Goal: Task Accomplishment & Management: Manage account settings

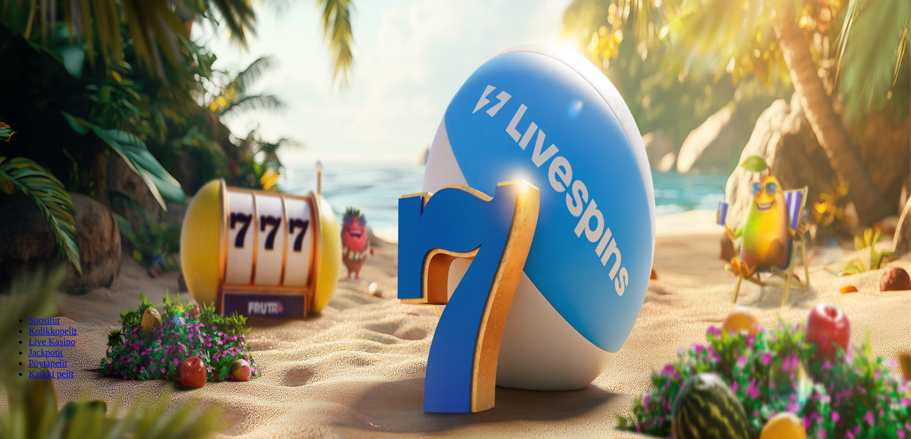
click at [73, 48] on span "Kirjaudu" at bounding box center [82, 43] width 29 height 9
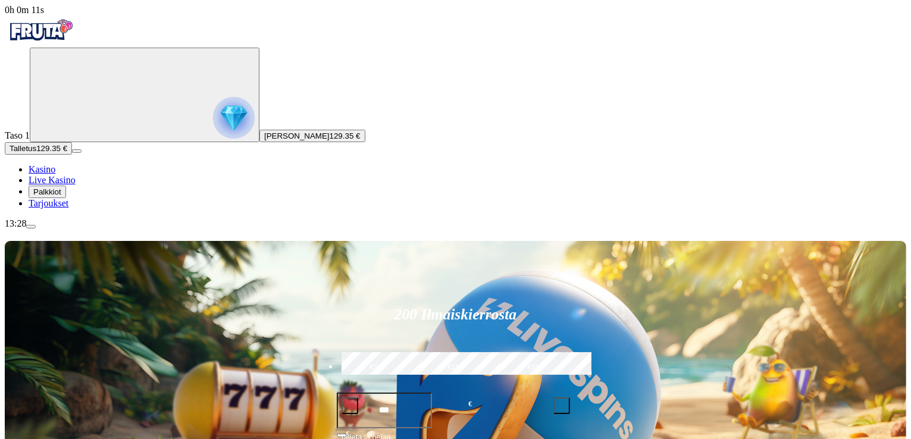
click at [61, 196] on span "Palkkiot" at bounding box center [47, 191] width 28 height 9
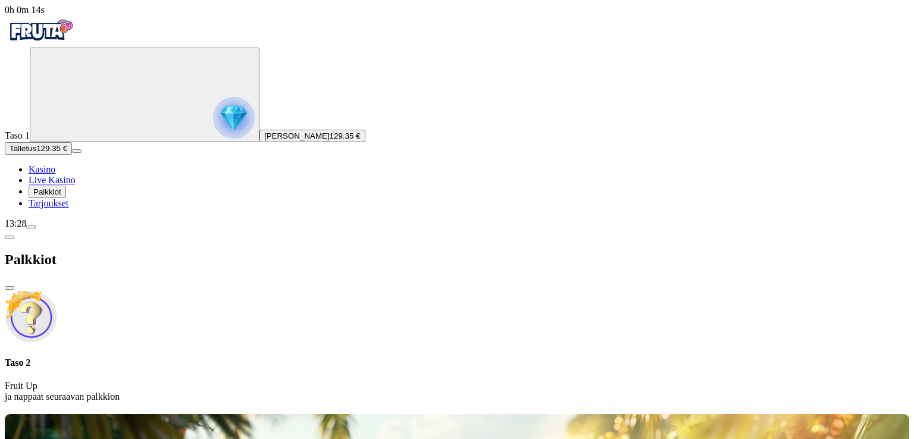
click at [10, 288] on span "close icon" at bounding box center [10, 288] width 0 height 0
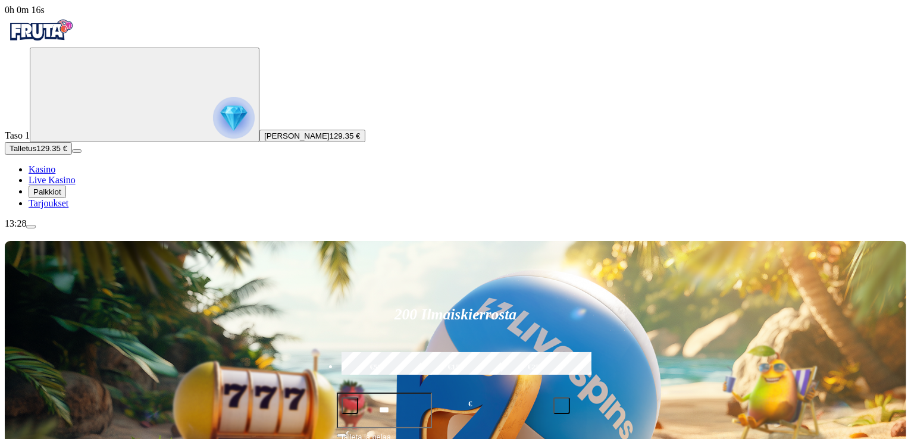
click at [31, 227] on span "menu icon" at bounding box center [31, 227] width 0 height 0
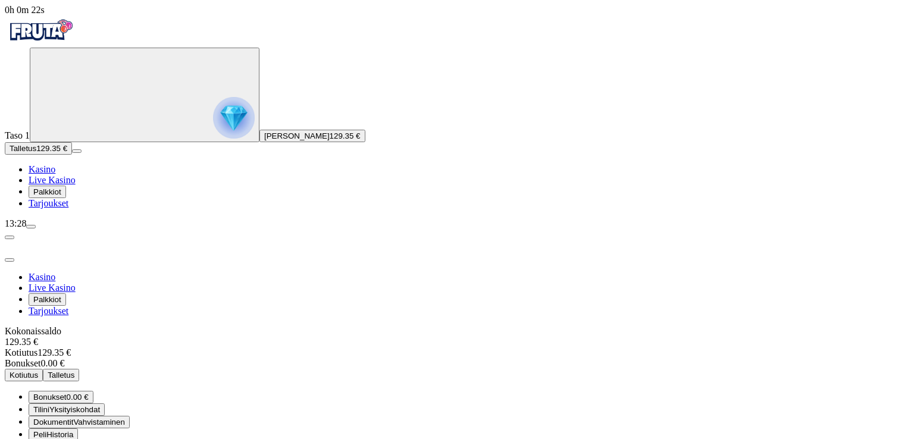
click at [89, 393] on span "0.00 €" at bounding box center [78, 397] width 22 height 9
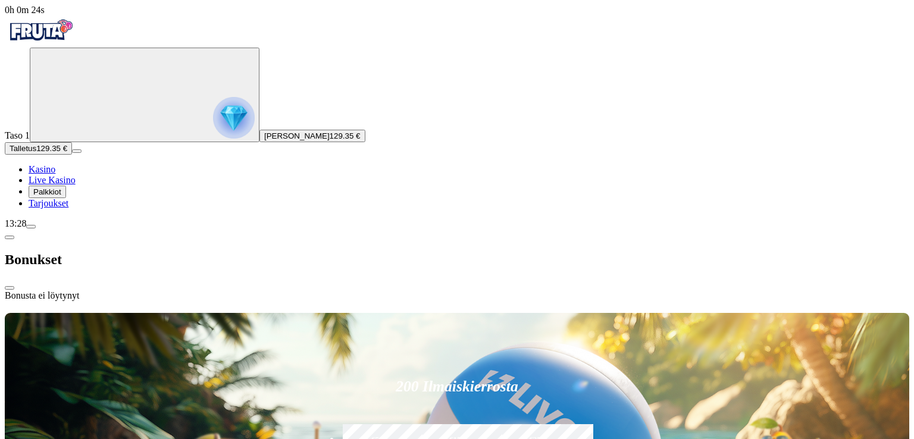
click at [10, 237] on span "chevron-left icon" at bounding box center [10, 237] width 0 height 0
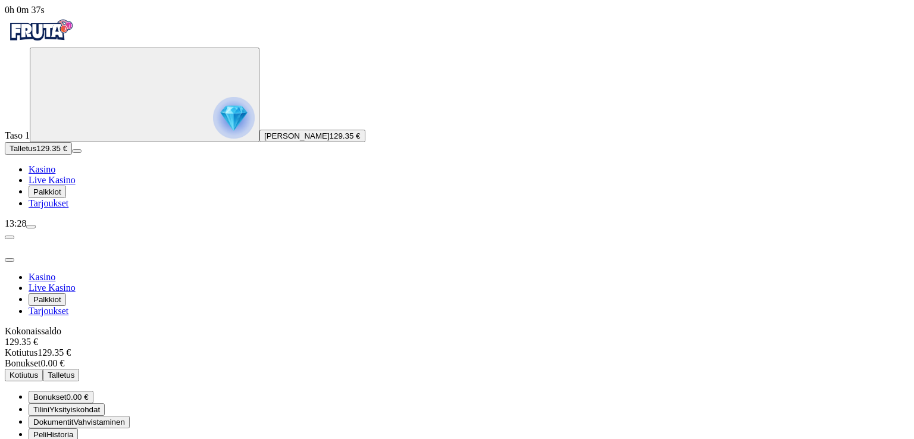
click at [73, 430] on span "Historia" at bounding box center [59, 434] width 27 height 9
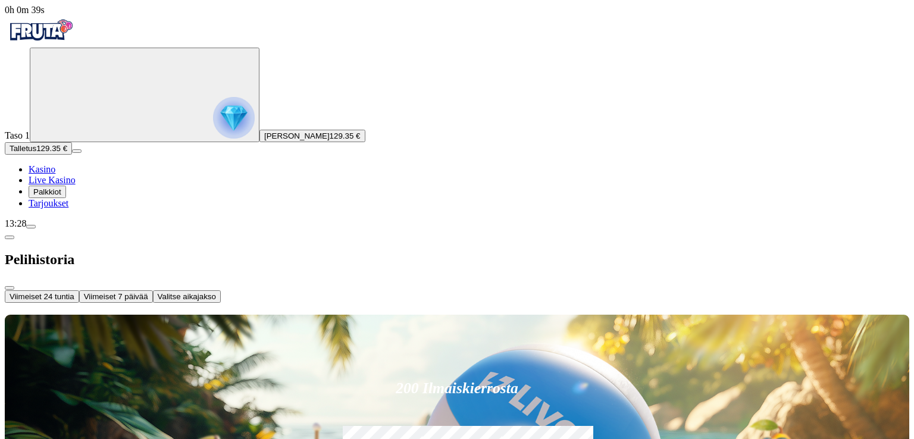
click at [79, 290] on button "Viimeiset 24 tuntia" at bounding box center [42, 296] width 74 height 12
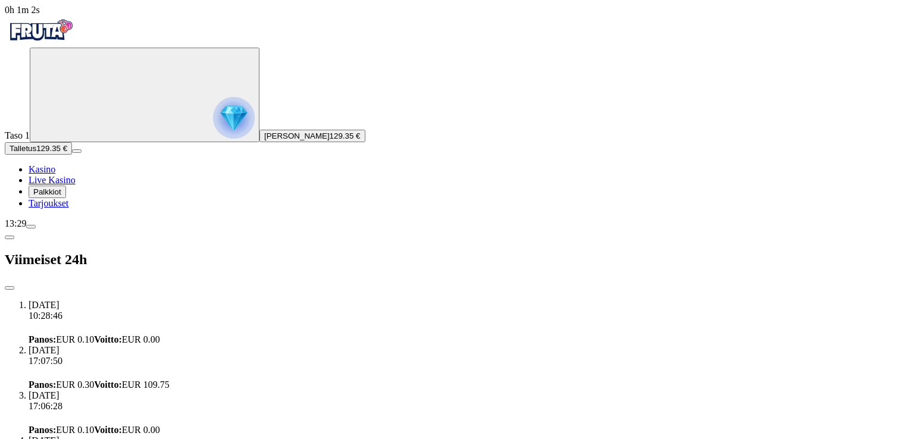
drag, startPoint x: 354, startPoint y: 89, endPoint x: 353, endPoint y: 151, distance: 61.9
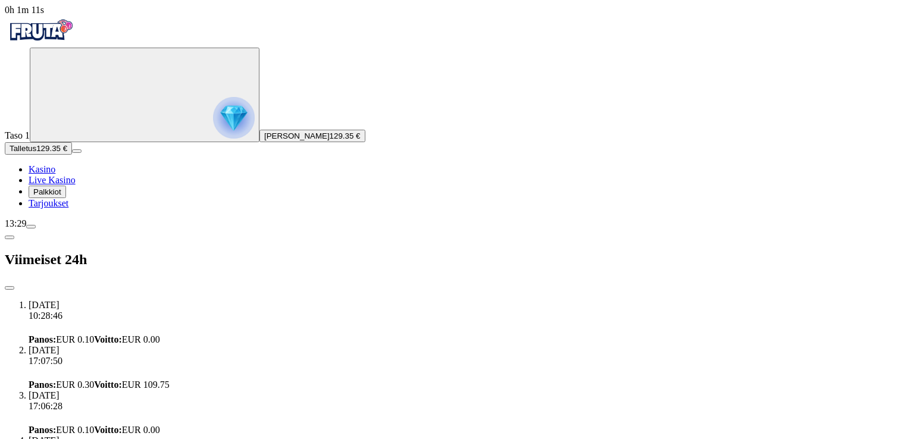
drag, startPoint x: 345, startPoint y: 331, endPoint x: 356, endPoint y: 274, distance: 58.2
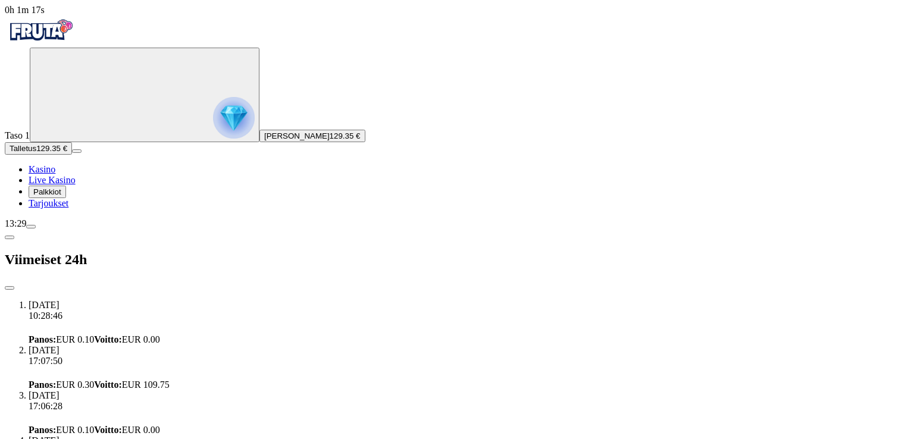
drag, startPoint x: 350, startPoint y: 61, endPoint x: 352, endPoint y: 93, distance: 31.6
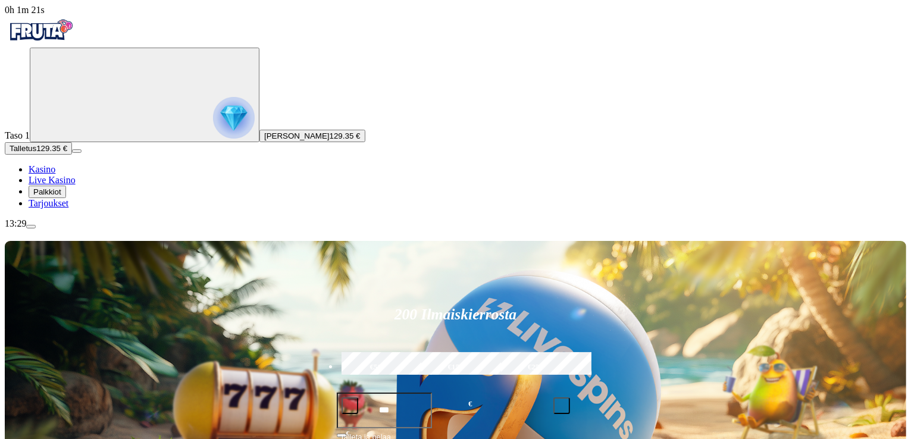
click at [213, 139] on img "Primary" at bounding box center [234, 118] width 42 height 42
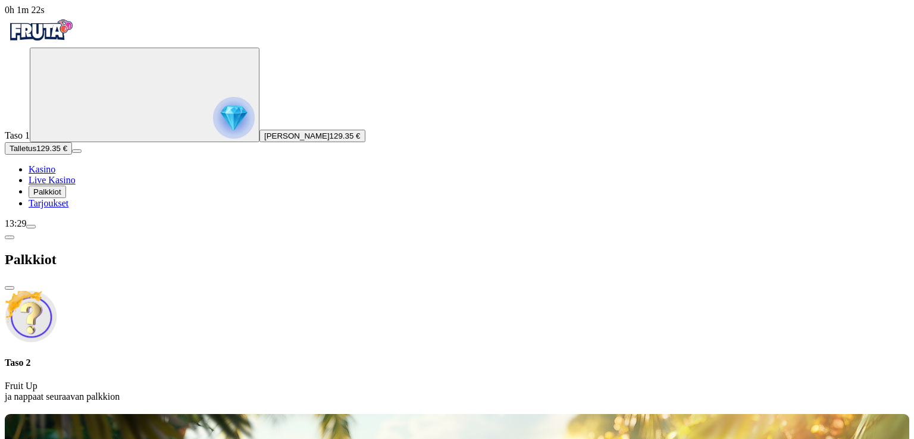
click at [213, 139] on img "Primary" at bounding box center [234, 118] width 42 height 42
click at [10, 288] on span "close icon" at bounding box center [10, 288] width 0 height 0
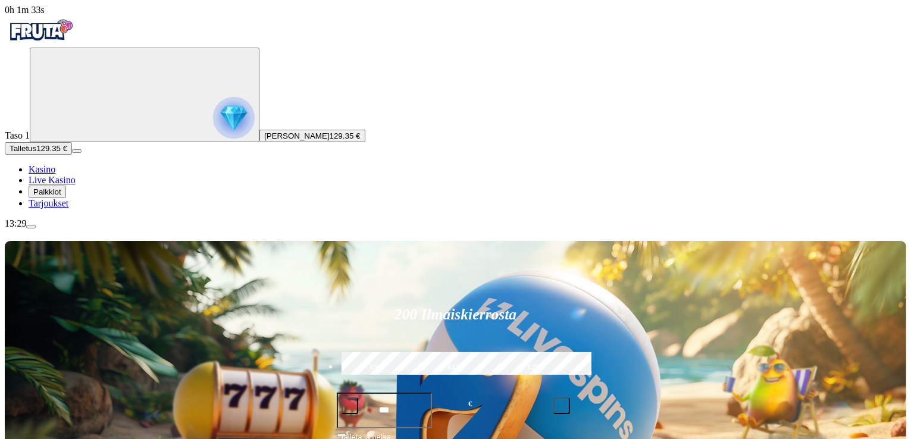
click at [61, 196] on span "Palkkiot" at bounding box center [47, 191] width 28 height 9
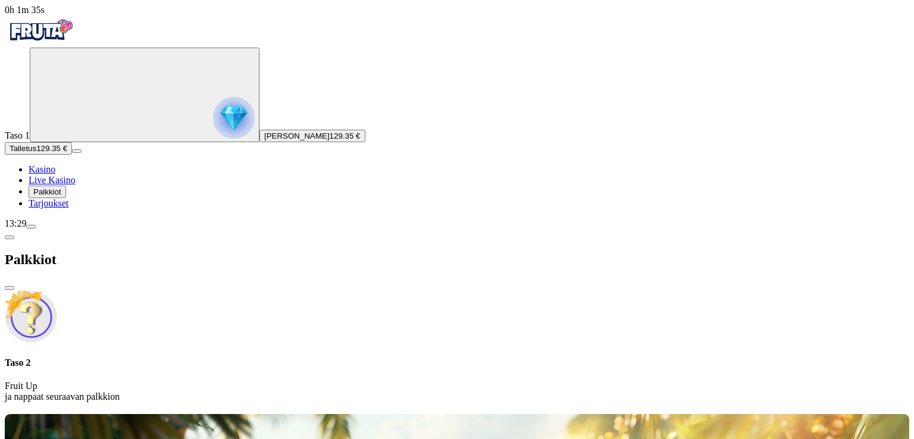
click at [61, 196] on span "Palkkiot" at bounding box center [47, 191] width 28 height 9
click at [605, 412] on div at bounding box center [457, 412] width 904 height 0
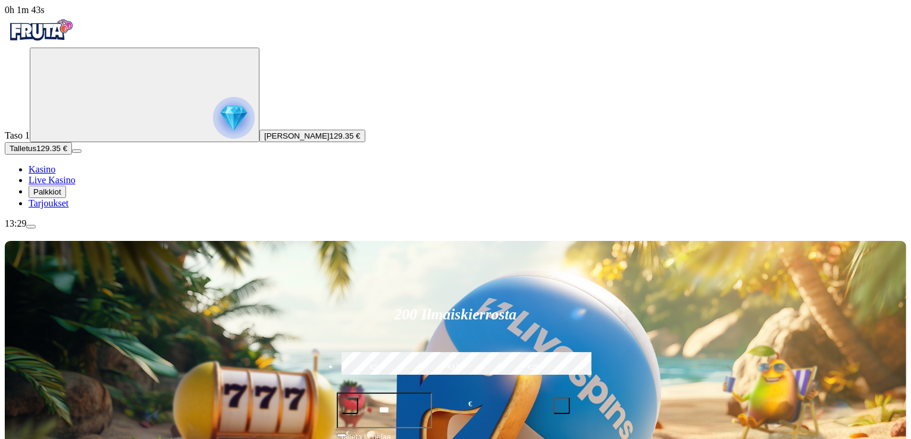
click at [31, 227] on span "menu icon" at bounding box center [31, 227] width 0 height 0
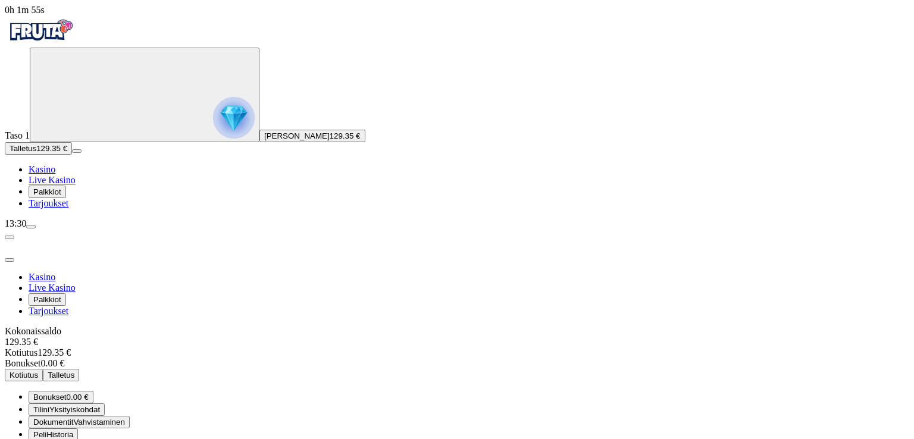
click at [78, 428] on button "Peli Historia" at bounding box center [53, 434] width 49 height 12
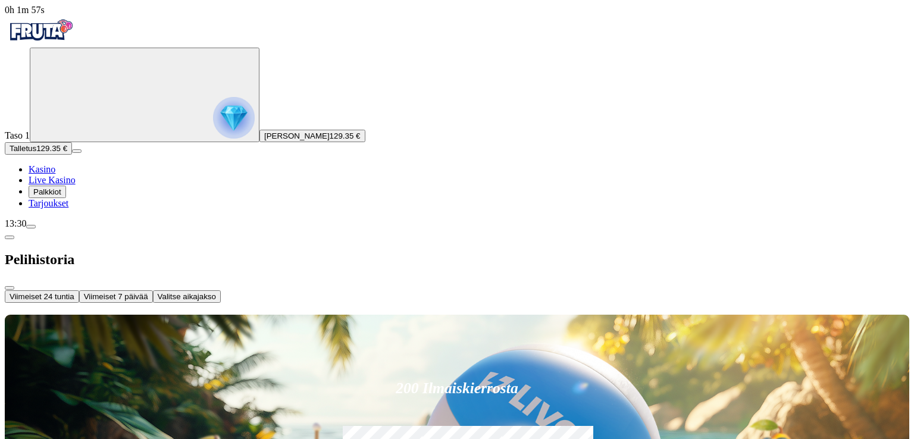
click at [261, 290] on div "Viimeiset 24 tuntia Viimeiset 7 päivää Valitse aikajakso" at bounding box center [457, 296] width 904 height 12
click at [148, 292] on span "Viimeiset 7 päivää" at bounding box center [116, 296] width 64 height 9
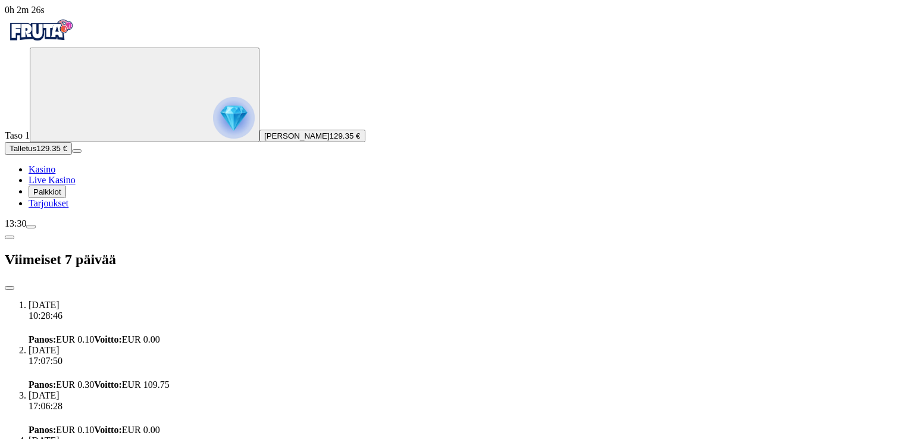
drag, startPoint x: 350, startPoint y: 146, endPoint x: 349, endPoint y: 117, distance: 29.8
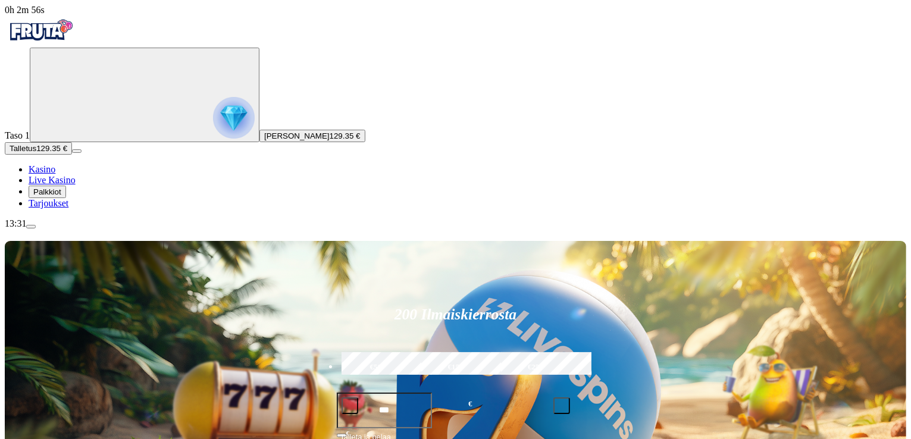
click at [31, 227] on span "menu icon" at bounding box center [31, 227] width 0 height 0
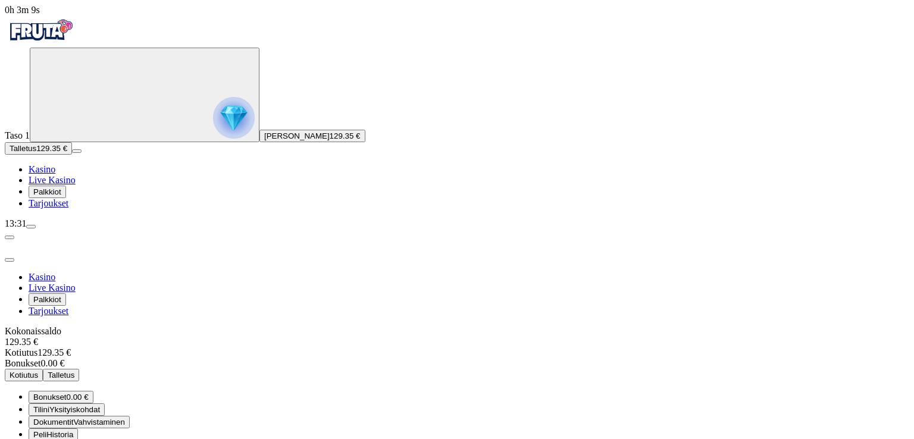
drag, startPoint x: 296, startPoint y: 49, endPoint x: 283, endPoint y: 49, distance: 13.1
click at [283, 326] on div "Kokonaissaldo 129.35 €" at bounding box center [457, 336] width 904 height 21
click at [81, 439] on span "Historia" at bounding box center [67, 447] width 27 height 9
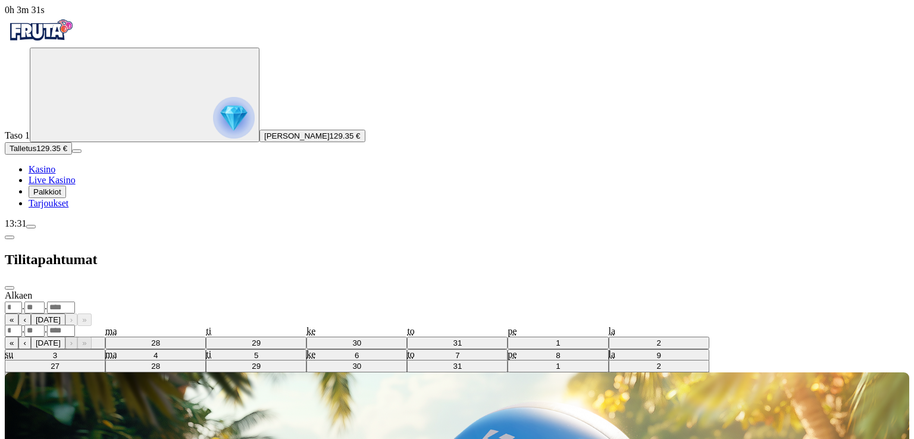
click at [10, 237] on span "chevron-left icon" at bounding box center [10, 237] width 0 height 0
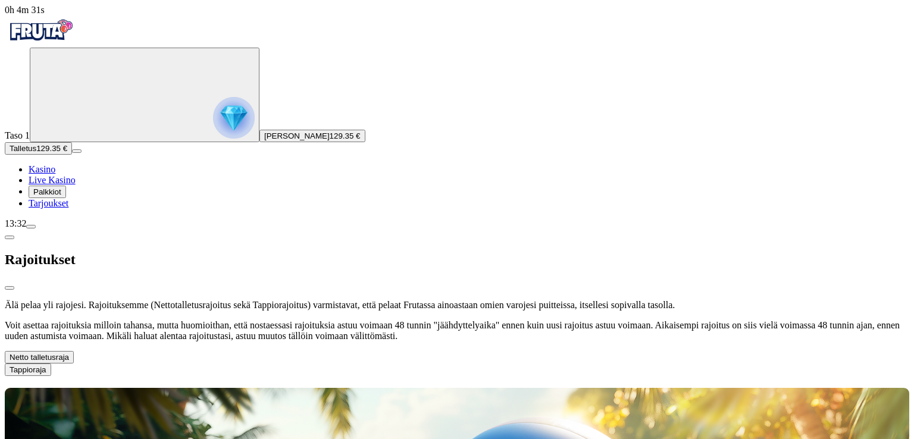
click at [10, 237] on span "chevron-left icon" at bounding box center [10, 237] width 0 height 0
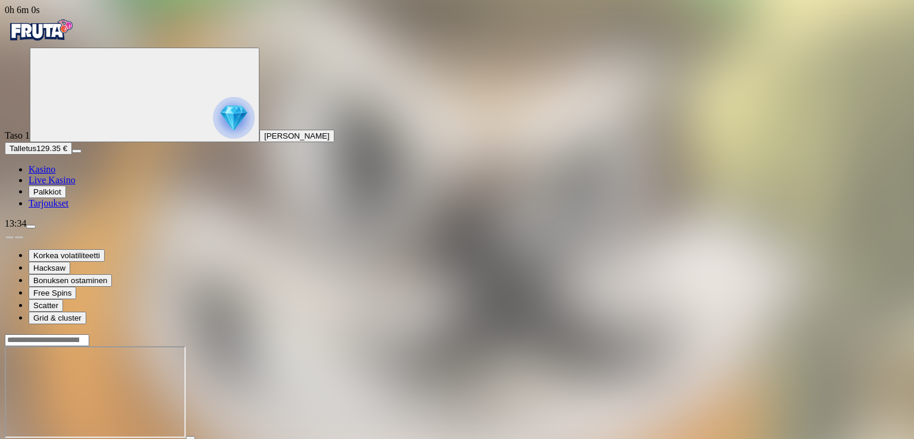
click at [55, 174] on span "Kasino" at bounding box center [42, 169] width 27 height 10
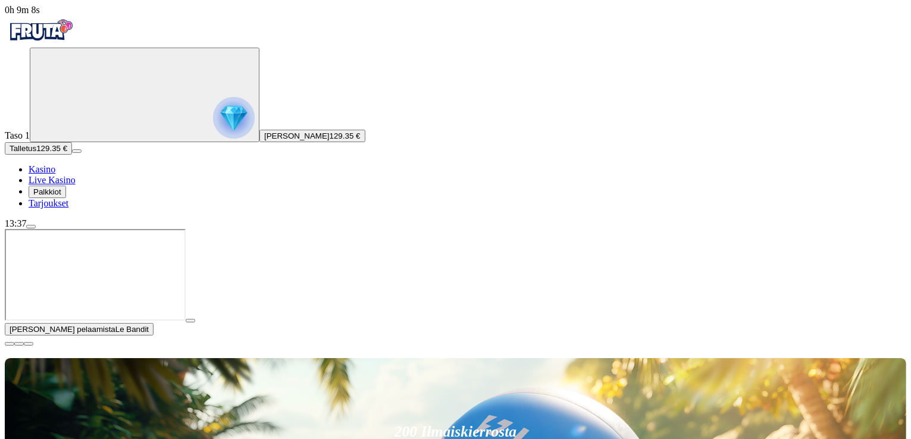
click at [67, 39] on img "Primary" at bounding box center [40, 30] width 71 height 30
click at [61, 196] on span "Palkkiot" at bounding box center [47, 191] width 28 height 9
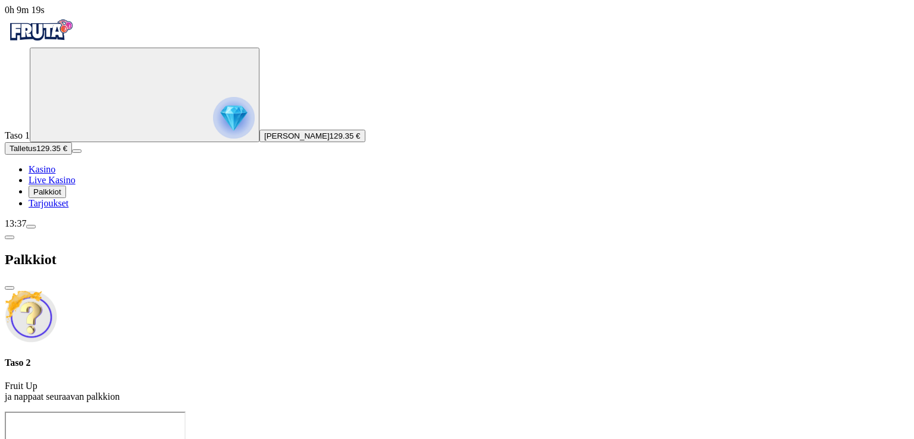
click at [47, 45] on img "Primary" at bounding box center [40, 30] width 71 height 30
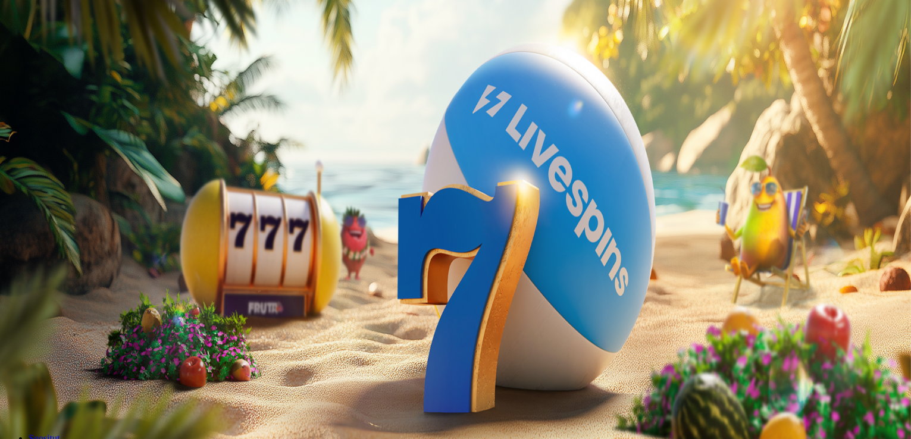
click at [61, 196] on span "Palkkiot" at bounding box center [47, 191] width 28 height 9
click at [10, 288] on span "close icon" at bounding box center [10, 288] width 0 height 0
drag, startPoint x: 333, startPoint y: 20, endPoint x: 331, endPoint y: 29, distance: 9.1
click at [331, 242] on div "200 Ilmaiskierrosta €50 €150 €250 *** € € Talleta ja pelaa 200 kierrätysvapaata…" at bounding box center [455, 327] width 901 height 171
click at [31, 227] on span "menu icon" at bounding box center [31, 227] width 0 height 0
